Goal: Task Accomplishment & Management: Complete application form

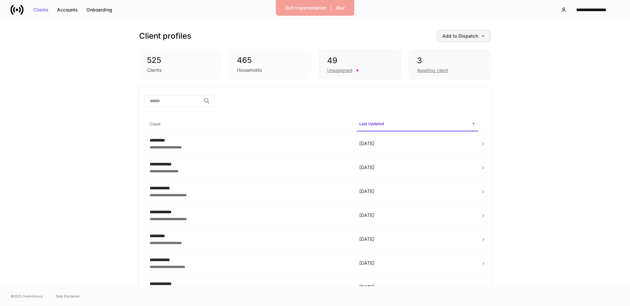
click at [475, 38] on div "Add to Dispatch" at bounding box center [463, 36] width 43 height 5
click at [474, 33] on div at bounding box center [315, 153] width 630 height 306
click at [363, 72] on div "Unassigned" at bounding box center [360, 70] width 66 height 8
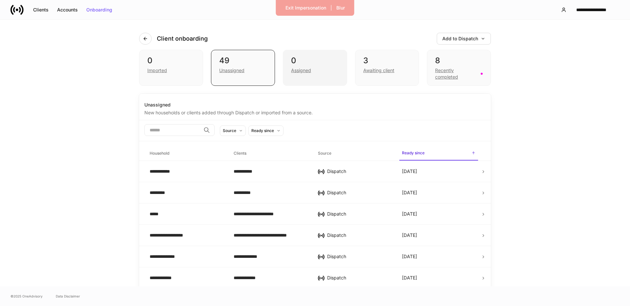
click at [324, 72] on div "Assigned" at bounding box center [315, 70] width 48 height 8
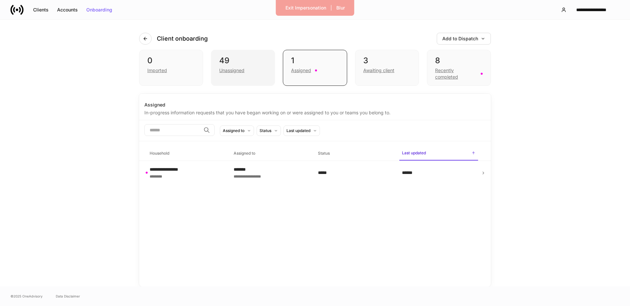
click at [246, 64] on div "49" at bounding box center [243, 60] width 48 height 10
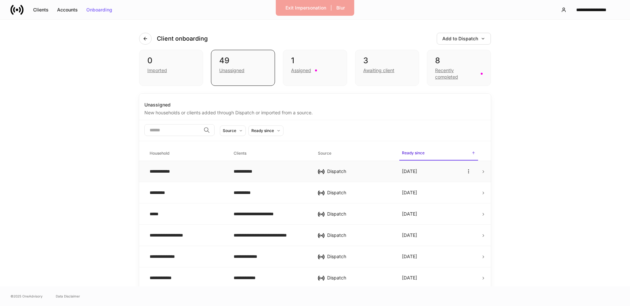
click at [245, 175] on td "**********" at bounding box center [270, 171] width 84 height 21
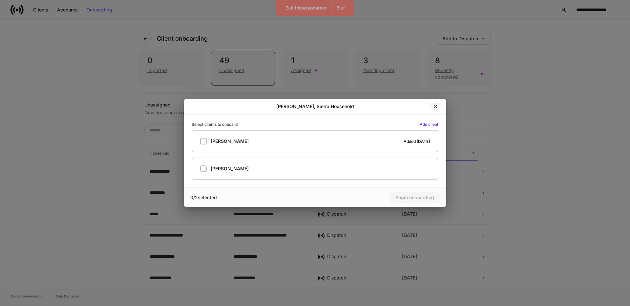
click at [434, 102] on button "button" at bounding box center [435, 106] width 11 height 10
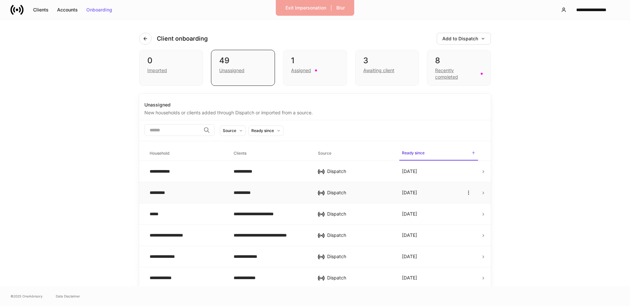
click at [260, 197] on td "**********" at bounding box center [270, 192] width 84 height 21
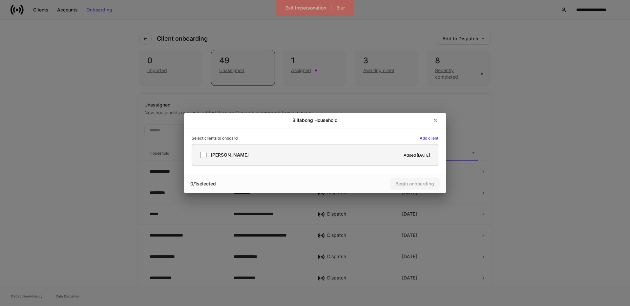
click at [296, 158] on label "[PERSON_NAME] Added [DATE]" at bounding box center [314, 155] width 247 height 22
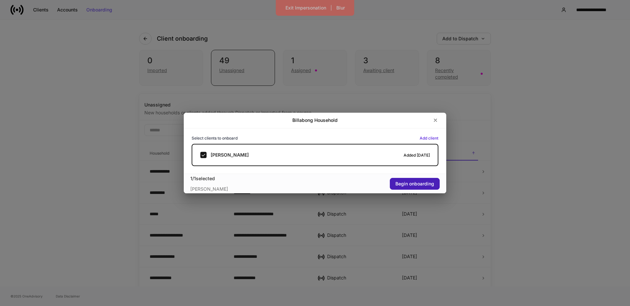
click at [397, 187] on button "Begin onboarding" at bounding box center [415, 184] width 50 height 12
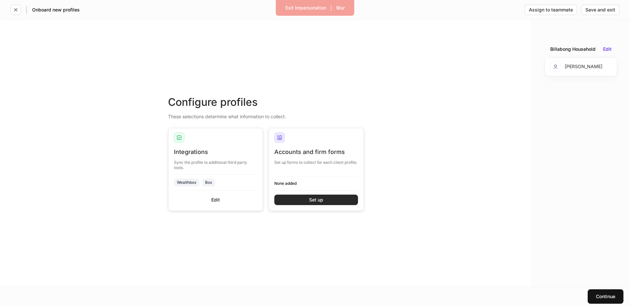
click at [334, 197] on button "Set up" at bounding box center [316, 200] width 84 height 10
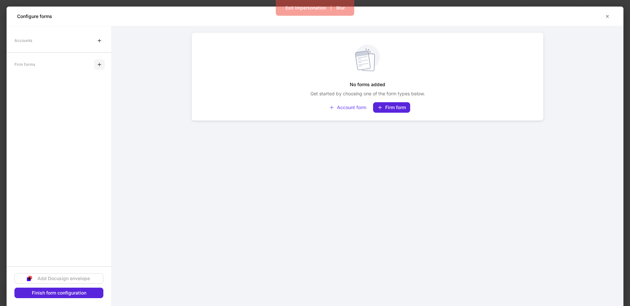
click at [100, 65] on icon "button" at bounding box center [99, 64] width 5 height 5
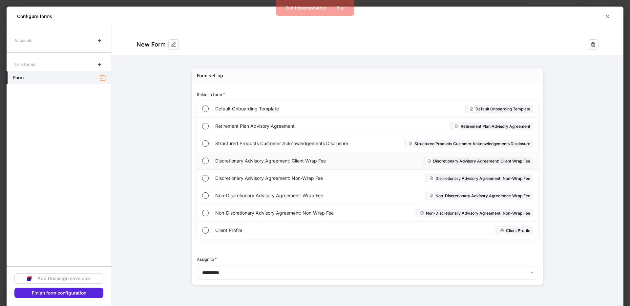
click at [300, 164] on div "Discretionary Advisory Agreement: Client Wrap Fee" at bounding box center [292, 160] width 154 height 17
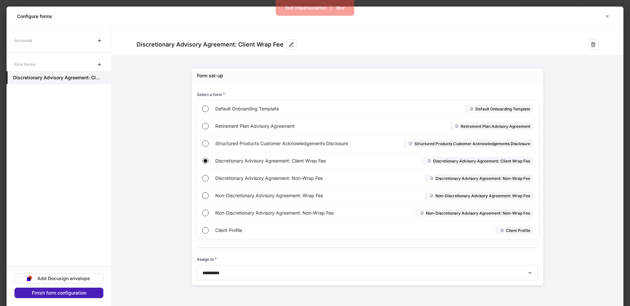
click at [70, 294] on div "Finish form configuration" at bounding box center [59, 293] width 54 height 5
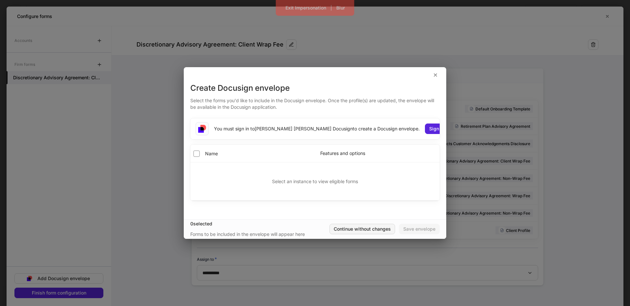
click at [346, 228] on div "Continue without changes" at bounding box center [361, 229] width 57 height 5
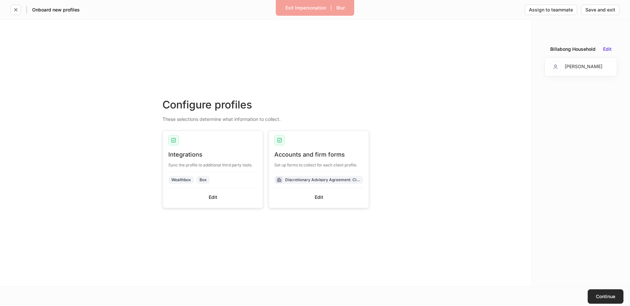
click at [607, 295] on div "Continue" at bounding box center [604, 296] width 19 height 5
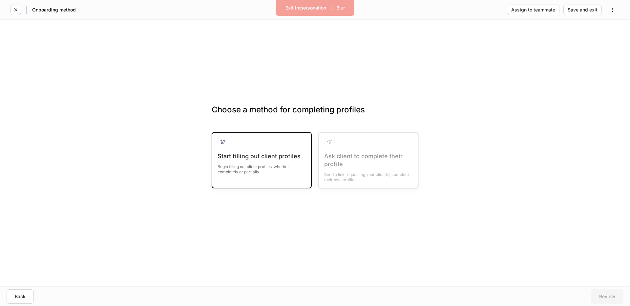
click at [275, 166] on div "Begin filling out client profiles, whether completely or partially." at bounding box center [261, 167] width 88 height 14
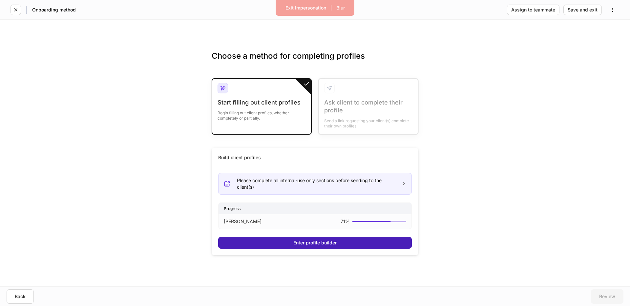
click at [287, 243] on button "Enter profile builder" at bounding box center [314, 243] width 193 height 12
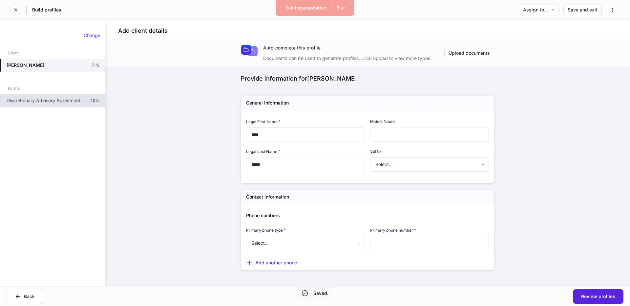
click at [33, 107] on div "Discretionary Advisory Agreement: Client Wrap Fee 40%" at bounding box center [52, 100] width 105 height 13
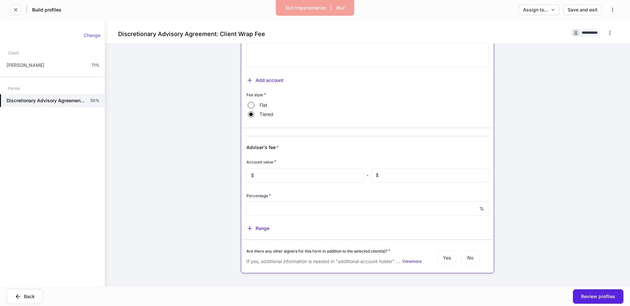
scroll to position [388, 0]
click at [255, 228] on div "Range" at bounding box center [257, 228] width 23 height 7
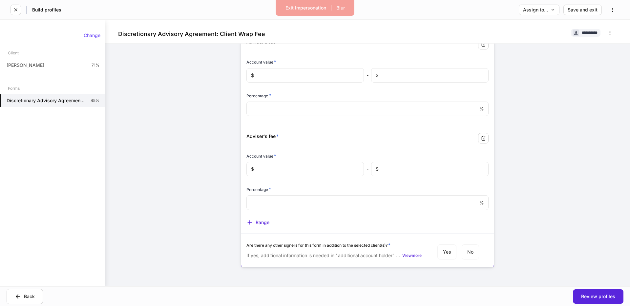
drag, startPoint x: 253, startPoint y: 220, endPoint x: 230, endPoint y: 219, distance: 23.3
click at [253, 220] on div "Range" at bounding box center [257, 222] width 23 height 7
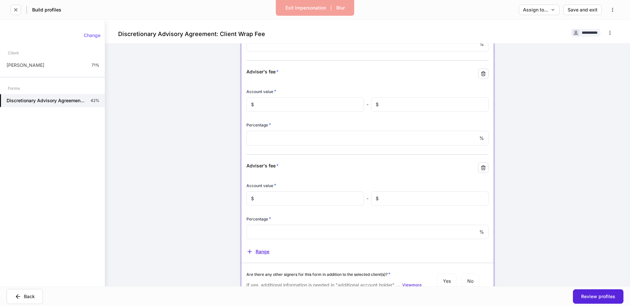
click at [256, 250] on div "Range" at bounding box center [257, 252] width 23 height 7
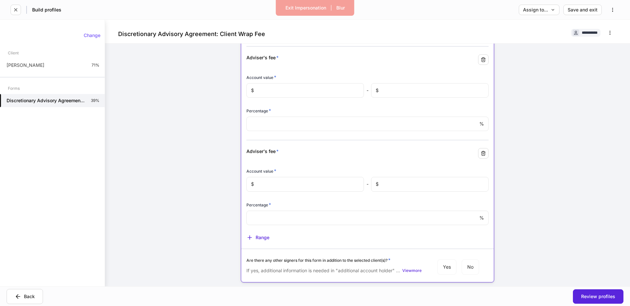
scroll to position [682, 0]
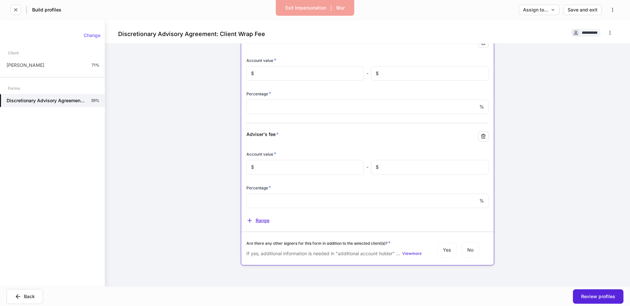
click at [262, 221] on div "Range" at bounding box center [257, 220] width 23 height 7
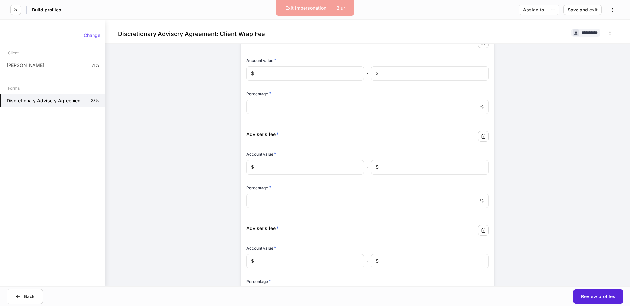
scroll to position [731, 0]
